Goal: Ask a question: Ask a question

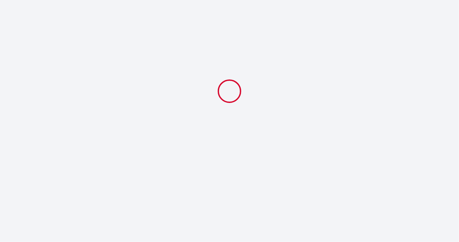
select select
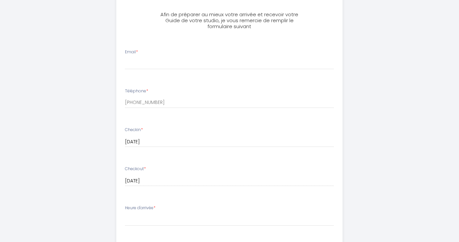
scroll to position [195, 0]
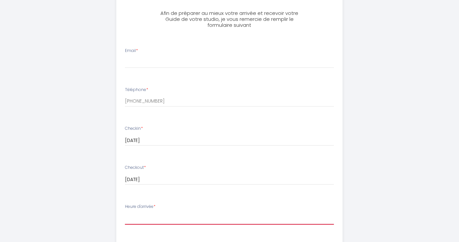
click at [133, 212] on select "16:00 16:30 17:00 17:30 18:00 18:30 19:00 19:30 20:00 20:30 21:00 21:30 22:00 2…" at bounding box center [229, 218] width 209 height 13
select select "16:00"
click at [125, 212] on select "16:00 16:30 17:00 17:30 18:00 18:30 19:00 19:30 20:00 20:30 21:00 21:30 22:00 2…" at bounding box center [229, 218] width 209 height 13
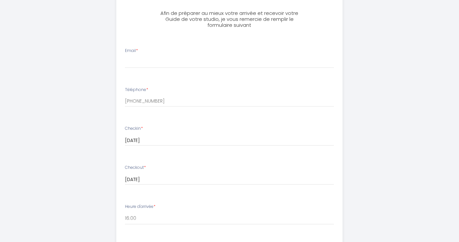
select select "08:30"
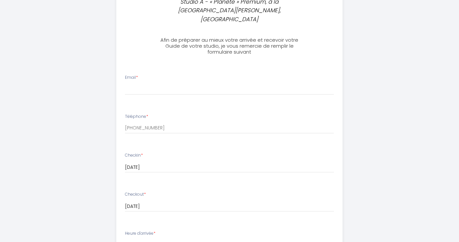
scroll to position [168, 0]
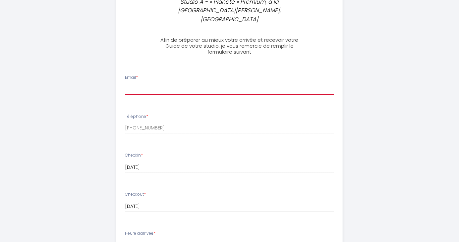
click at [129, 83] on input "Email *" at bounding box center [229, 89] width 209 height 12
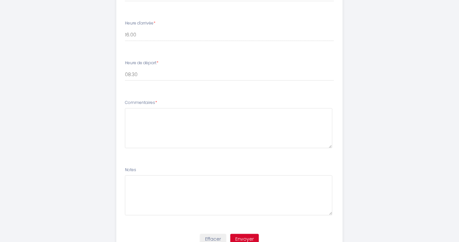
scroll to position [381, 0]
type input "[EMAIL_ADDRESS][DOMAIN_NAME]"
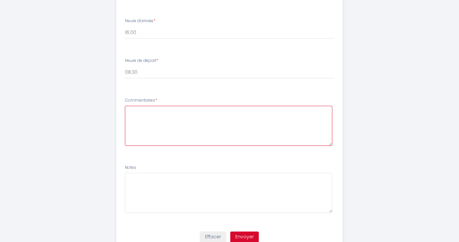
click at [157, 106] on textarea at bounding box center [228, 126] width 207 height 40
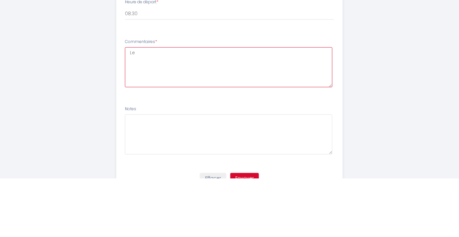
type textarea "L"
click at [130, 106] on textarea "Y a t il une laverie à proximité du studio ? Ou dans l immeuble pour les réside…" at bounding box center [228, 126] width 207 height 40
click at [230, 110] on textarea "Le logement est-il chauffé avant l arrivée ? Y a t il une laverie à proximité d…" at bounding box center [228, 126] width 207 height 40
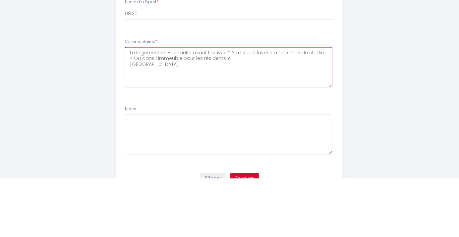
click at [228, 107] on textarea "Le logement est-il chauffé avant l arrivée ? Y a t il une laverie à proximité d…" at bounding box center [228, 126] width 207 height 40
click at [248, 117] on textarea "Le logement est-il chauffé avant l arrivée ? Y a t il une laverie à proximité d…" at bounding box center [228, 126] width 207 height 40
click at [252, 112] on textarea "Le logement est-il chauffé avant l arrivée ? Y a t il une laverie à proximité d…" at bounding box center [228, 126] width 207 height 40
type textarea "Le logement est-il chauffé avant l arrivée ? Y a t il une laverie à proximité d…"
click at [279, 112] on textarea "Le logement est-il chauffé avant l arrivée ? Y a t il une laverie à proximité d…" at bounding box center [228, 126] width 207 height 40
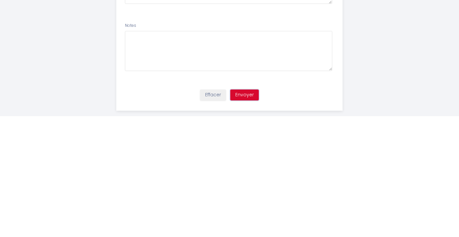
click at [245, 211] on button "Envoyer" at bounding box center [244, 216] width 29 height 11
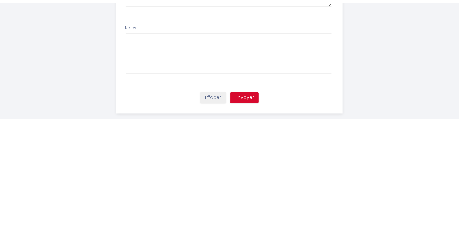
scroll to position [32, 0]
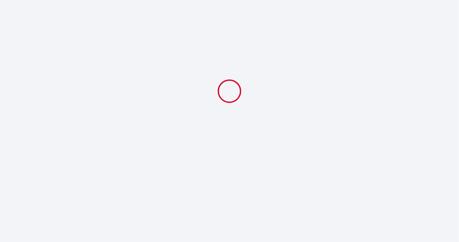
select select "08:30"
